Goal: Find contact information: Find contact information

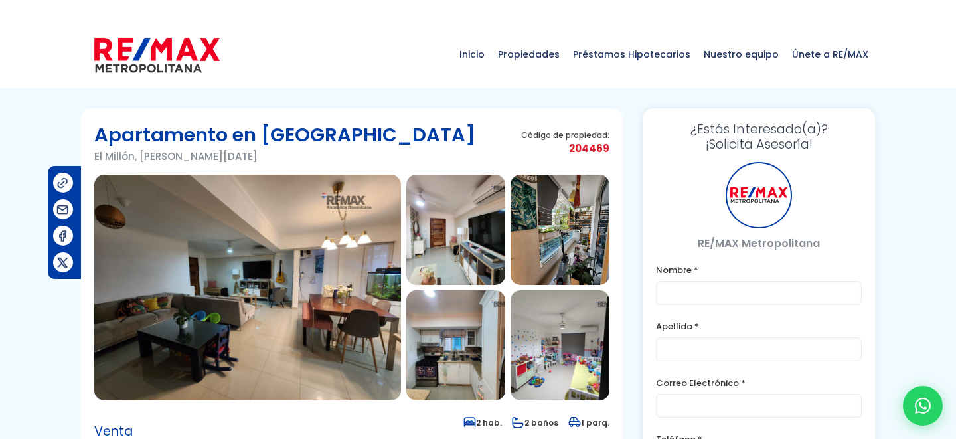
type input "Franklin"
type input "Marte"
type input "[PERSON_NAME][EMAIL_ADDRESS][PERSON_NAME][DOMAIN_NAME]"
type input "[PHONE_NUMBER]"
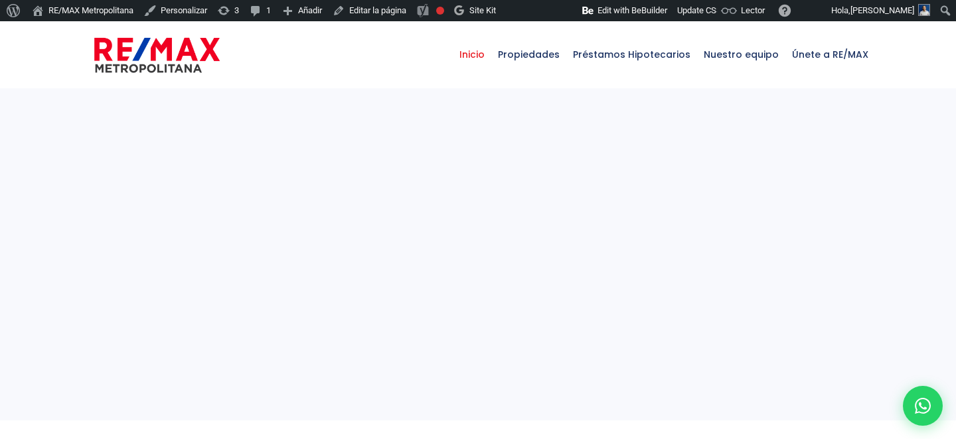
select select
click at [915, 397] on div at bounding box center [923, 406] width 44 height 44
type input "Franklin"
type input "Marte"
type input "[PERSON_NAME][EMAIL_ADDRESS][PERSON_NAME][DOMAIN_NAME]"
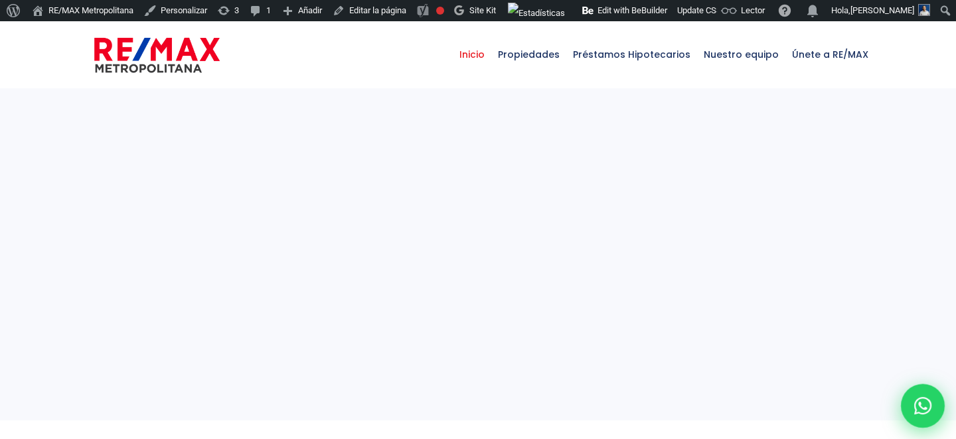
type input "[PHONE_NUMBER]"
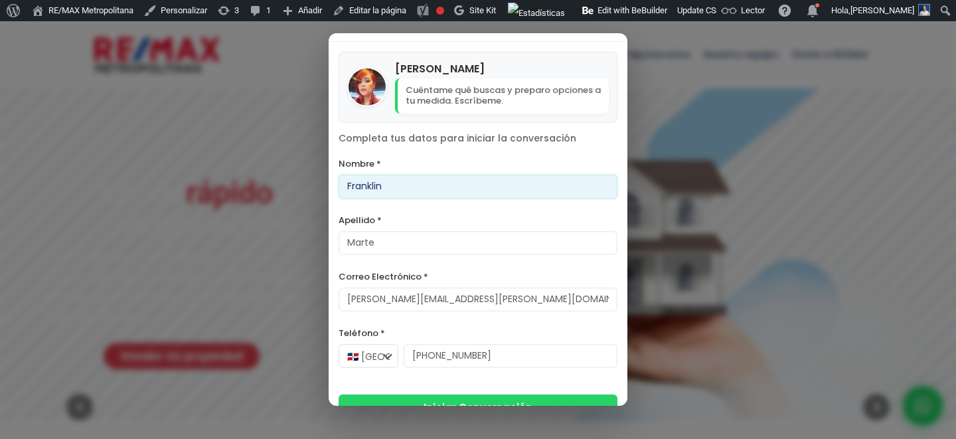
scroll to position [13, 0]
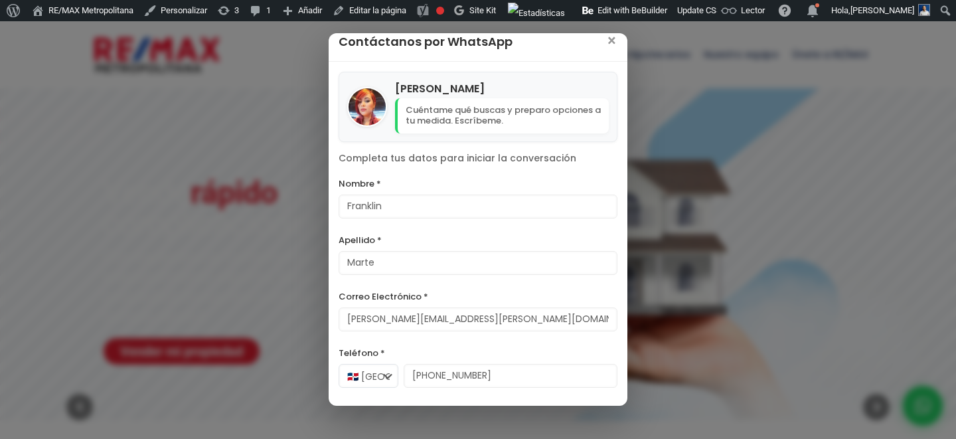
click at [270, 206] on div "Contáctanos por WhatsApp × [PERSON_NAME] Cuéntame qué buscas y preparo opciones…" at bounding box center [478, 219] width 956 height 439
